Goal: Task Accomplishment & Management: Manage account settings

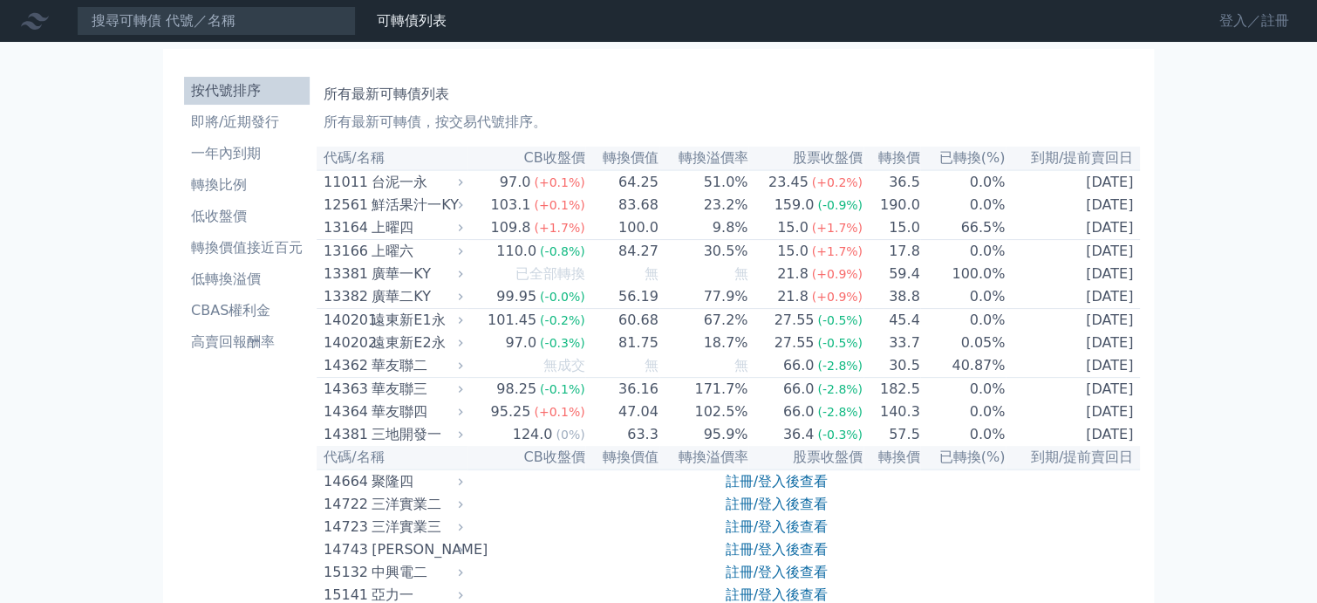
click at [1254, 25] on link "登入／註冊" at bounding box center [1255, 21] width 98 height 28
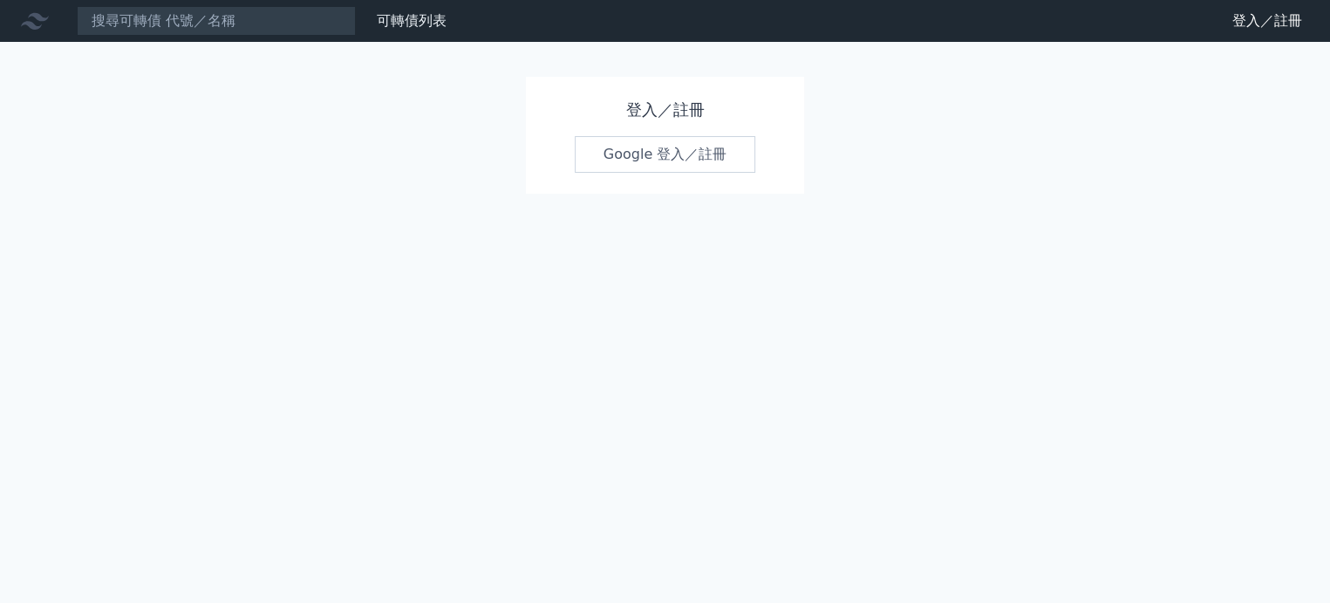
click at [680, 153] on link "Google 登入／註冊" at bounding box center [665, 154] width 181 height 37
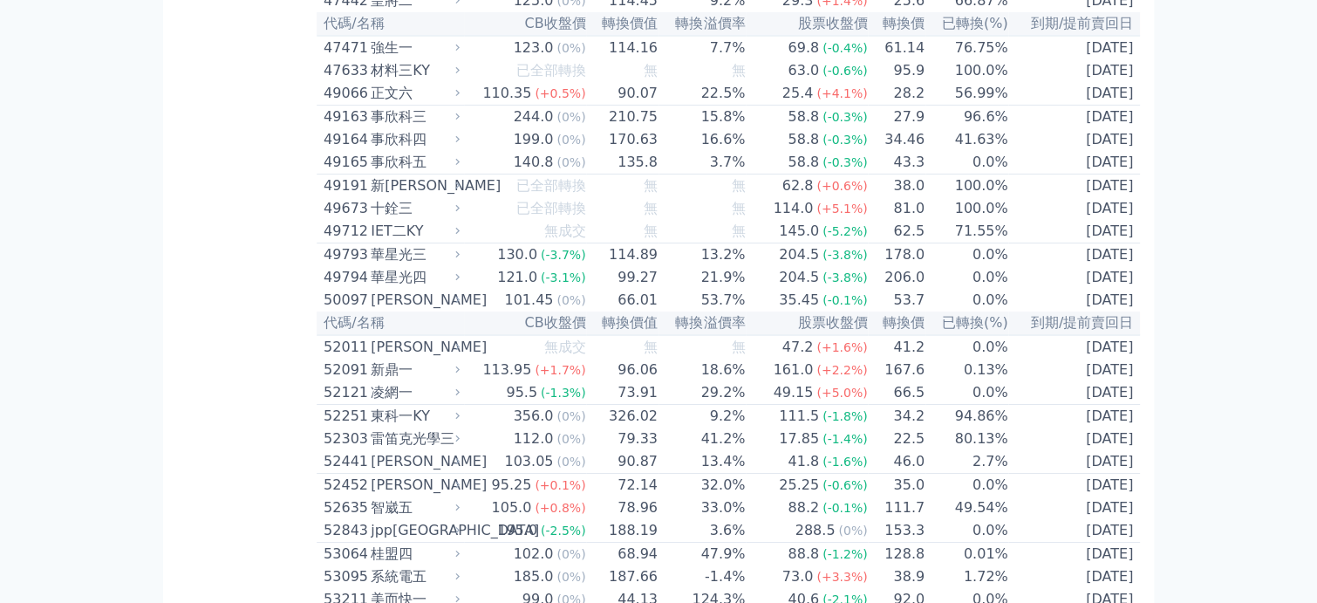
scroll to position [5251, 0]
